Goal: Task Accomplishment & Management: Manage account settings

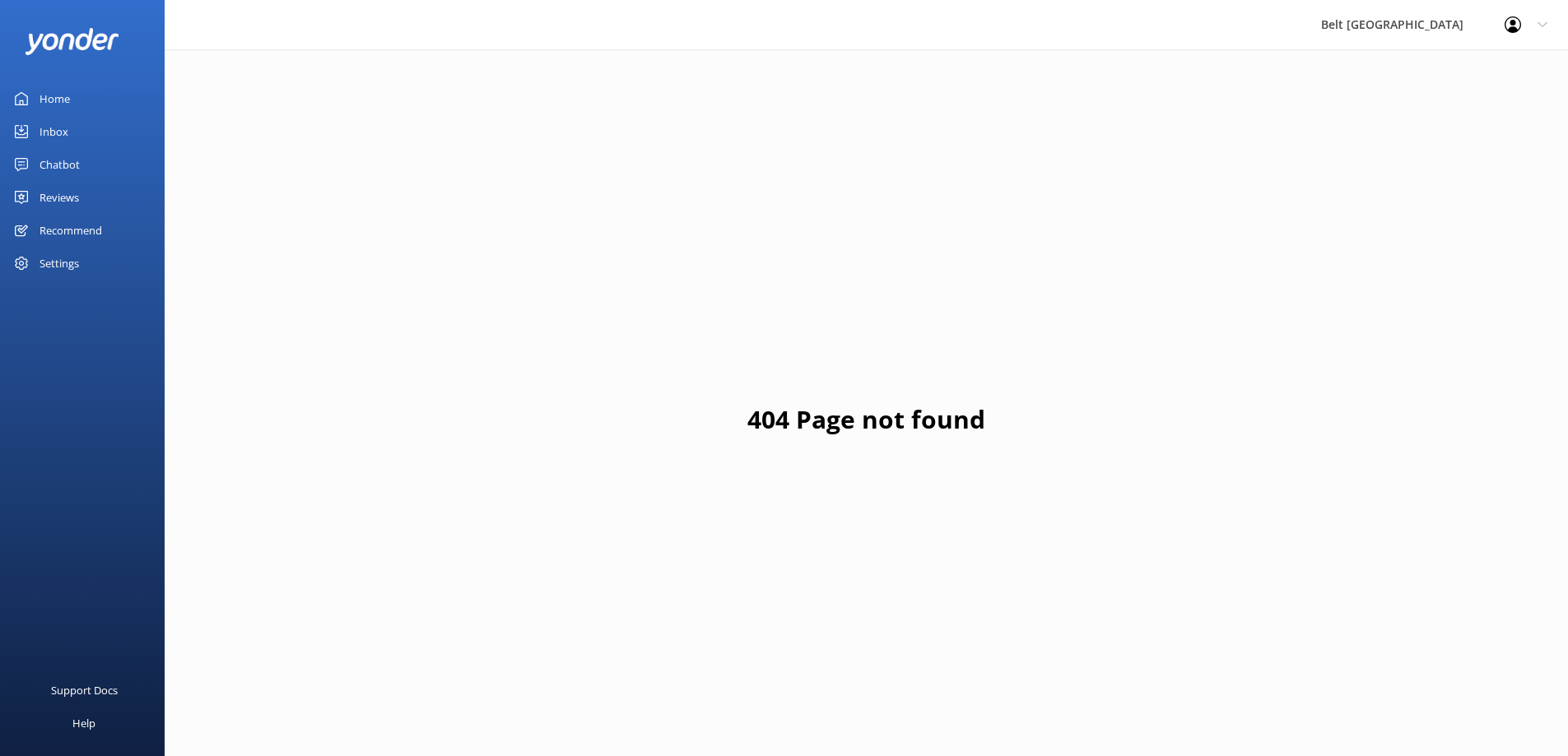
click at [49, 198] on div "Reviews" at bounding box center [59, 196] width 40 height 33
